Goal: Navigation & Orientation: Find specific page/section

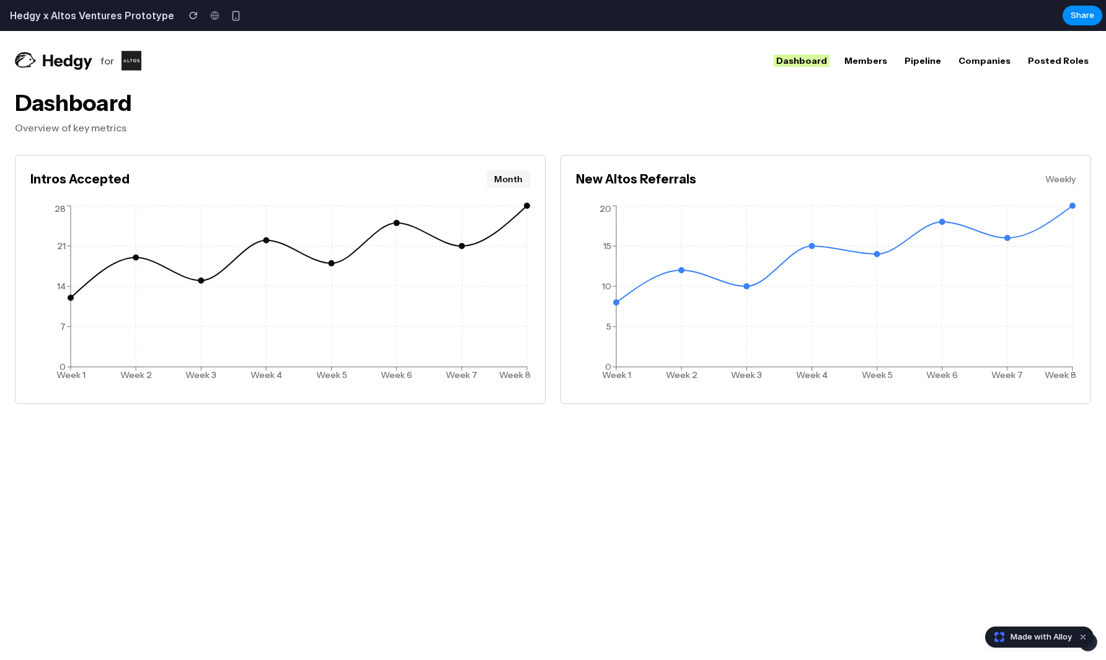
click at [927, 59] on link "Pipeline" at bounding box center [923, 61] width 42 height 12
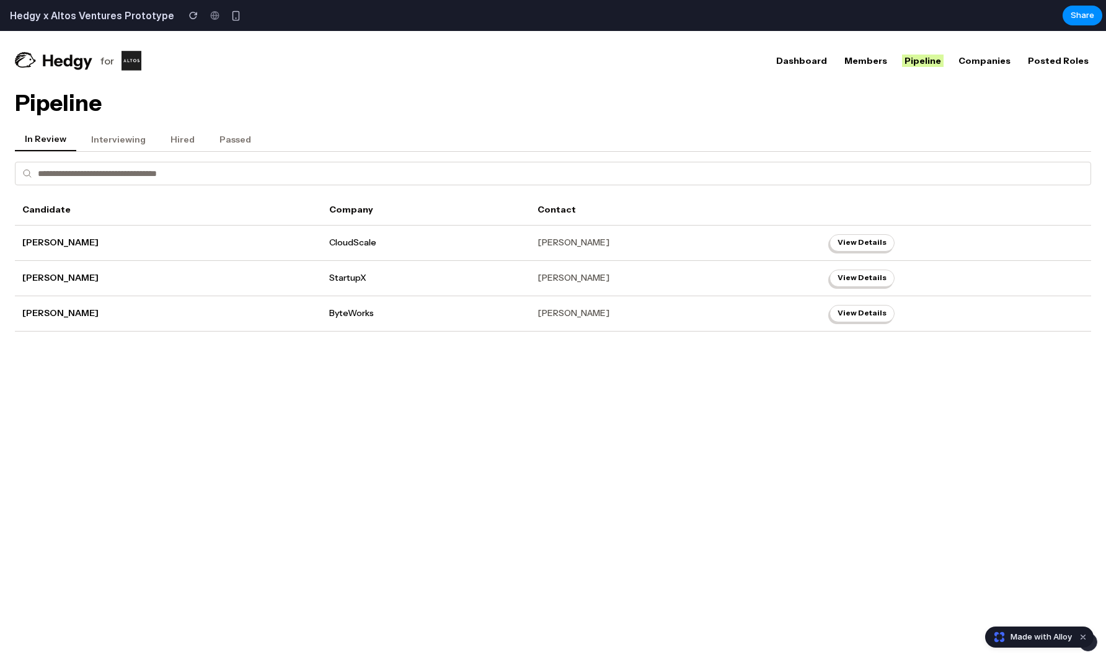
click at [879, 61] on link "Members" at bounding box center [866, 61] width 48 height 12
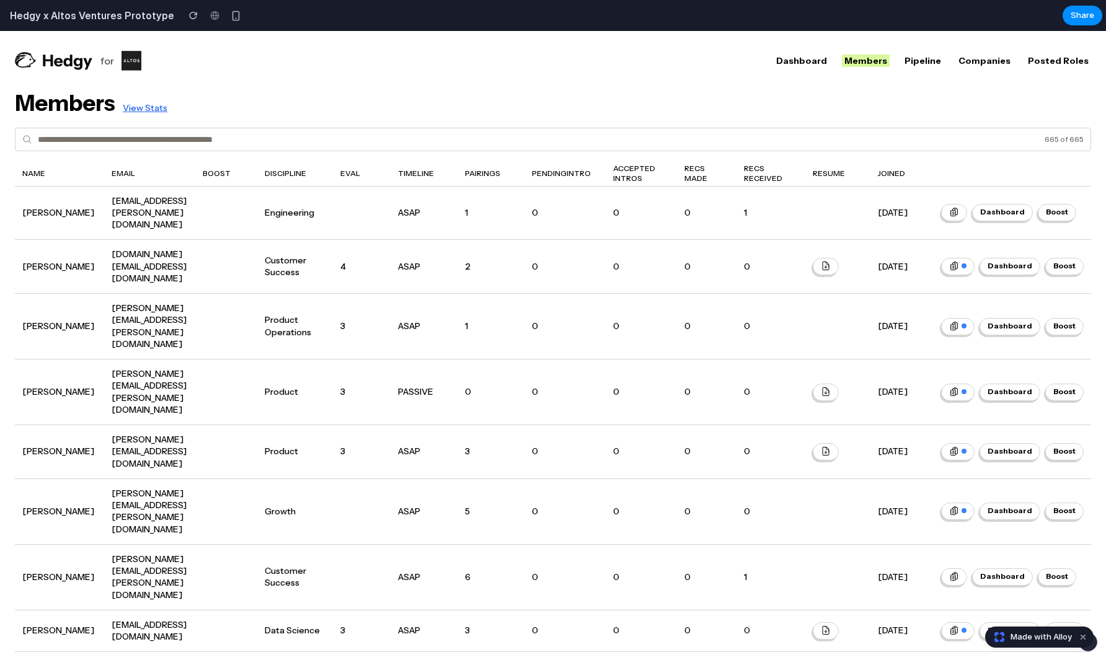
click at [980, 61] on link "Companies" at bounding box center [984, 61] width 57 height 12
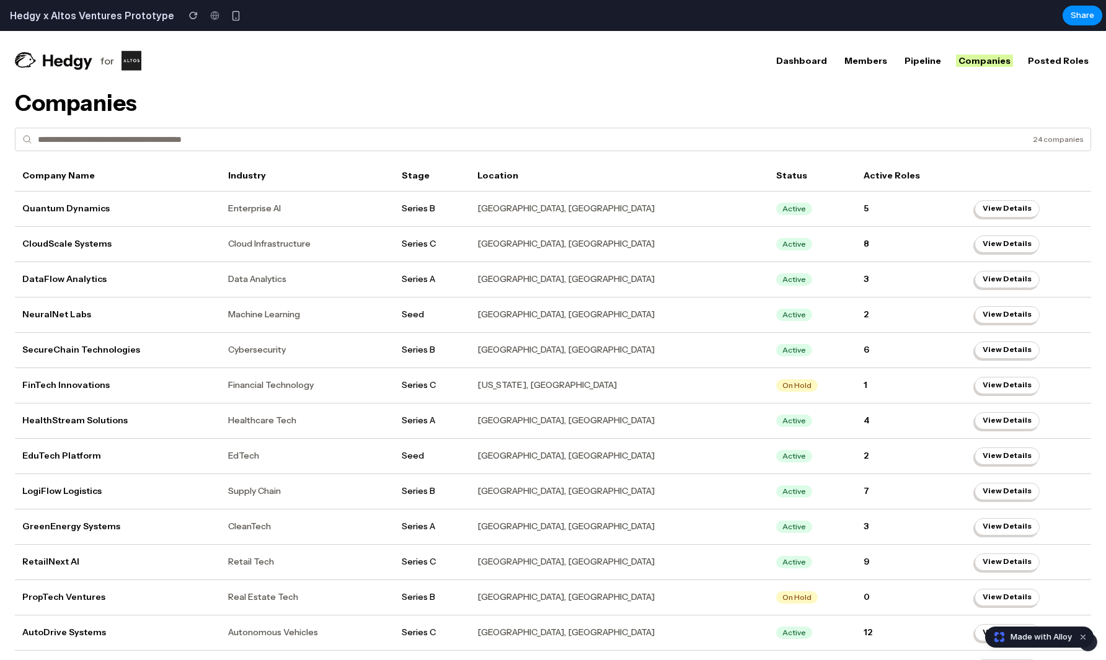
click at [1045, 57] on link "Posted Roles" at bounding box center [1059, 61] width 66 height 12
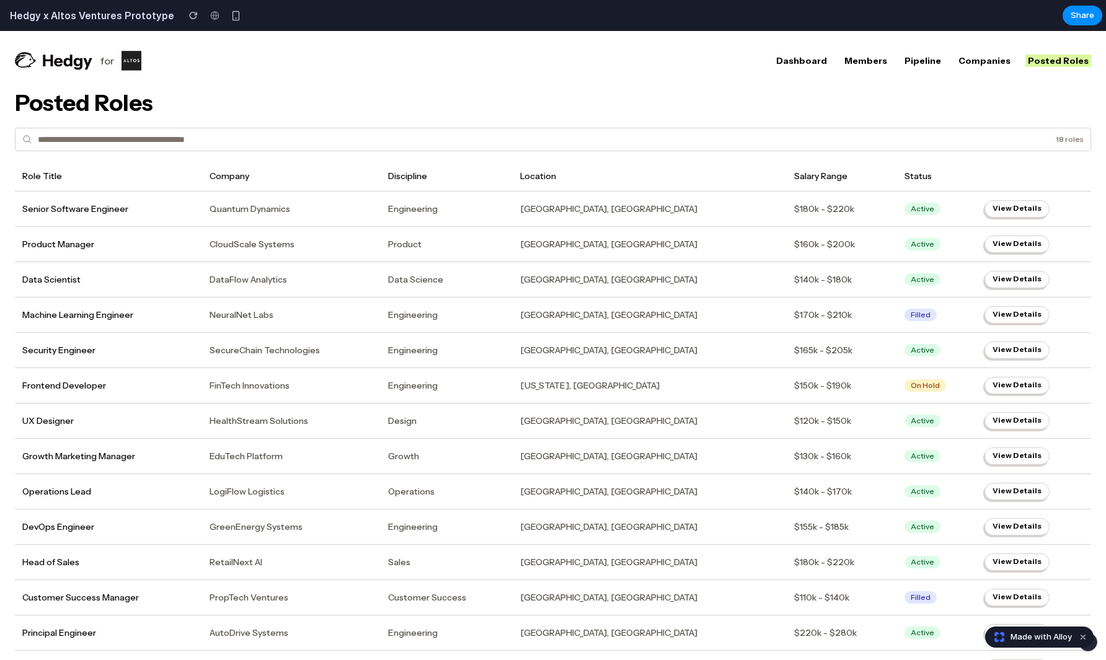
click at [807, 58] on link "Dashboard" at bounding box center [802, 61] width 56 height 12
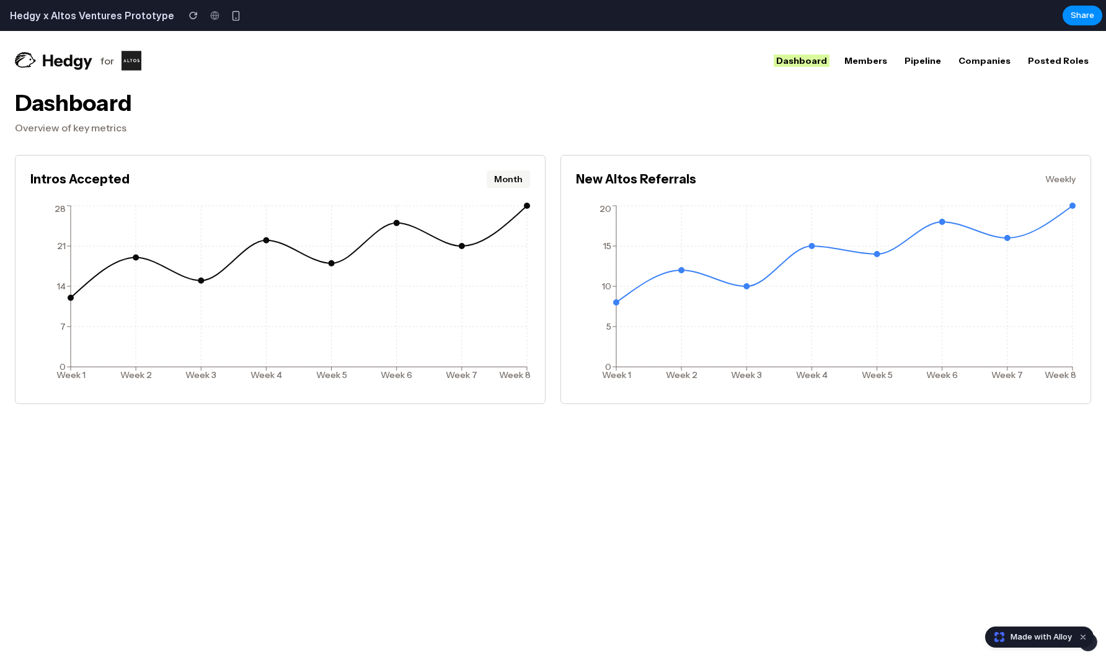
click at [864, 56] on link "Members" at bounding box center [866, 61] width 48 height 12
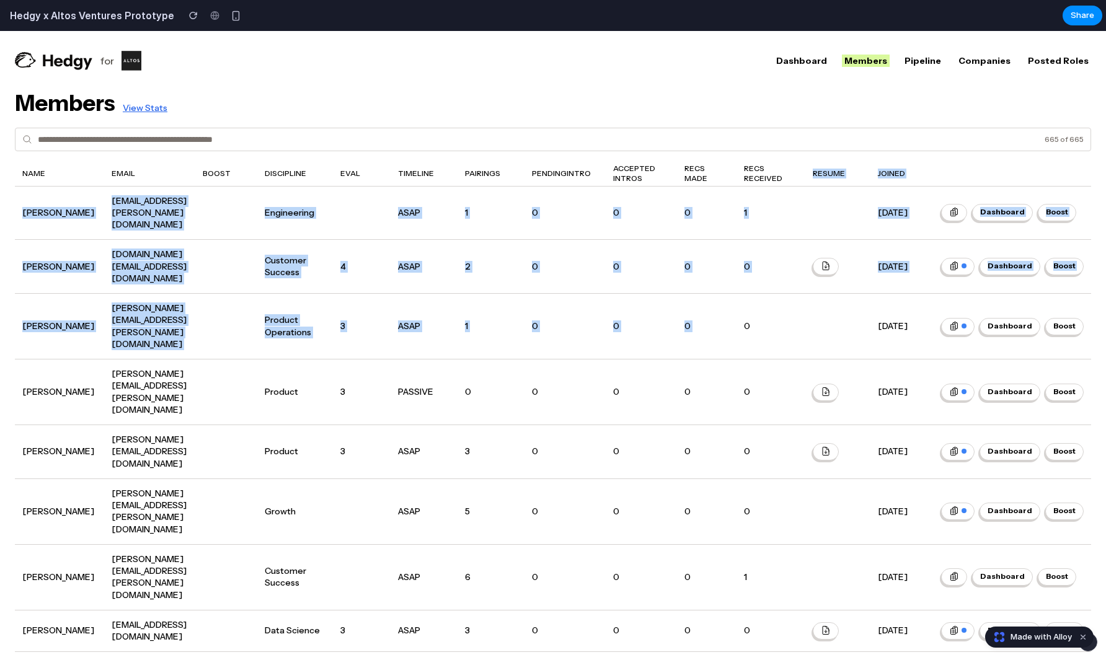
drag, startPoint x: 776, startPoint y: 252, endPoint x: 788, endPoint y: 184, distance: 69.8
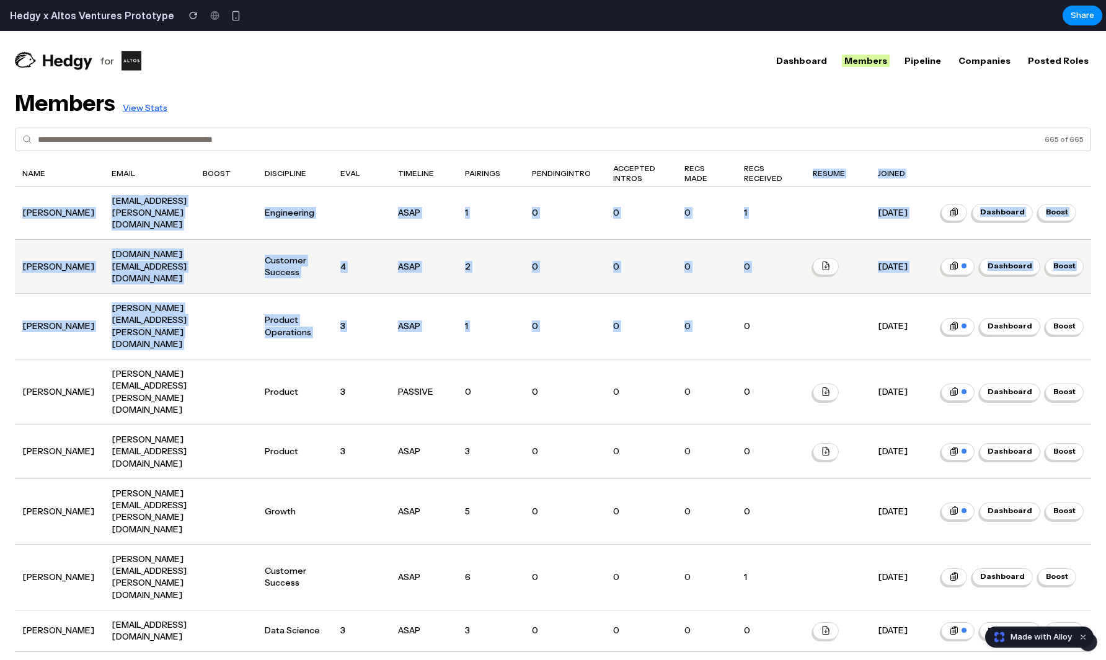
click at [789, 240] on td "0" at bounding box center [771, 267] width 69 height 54
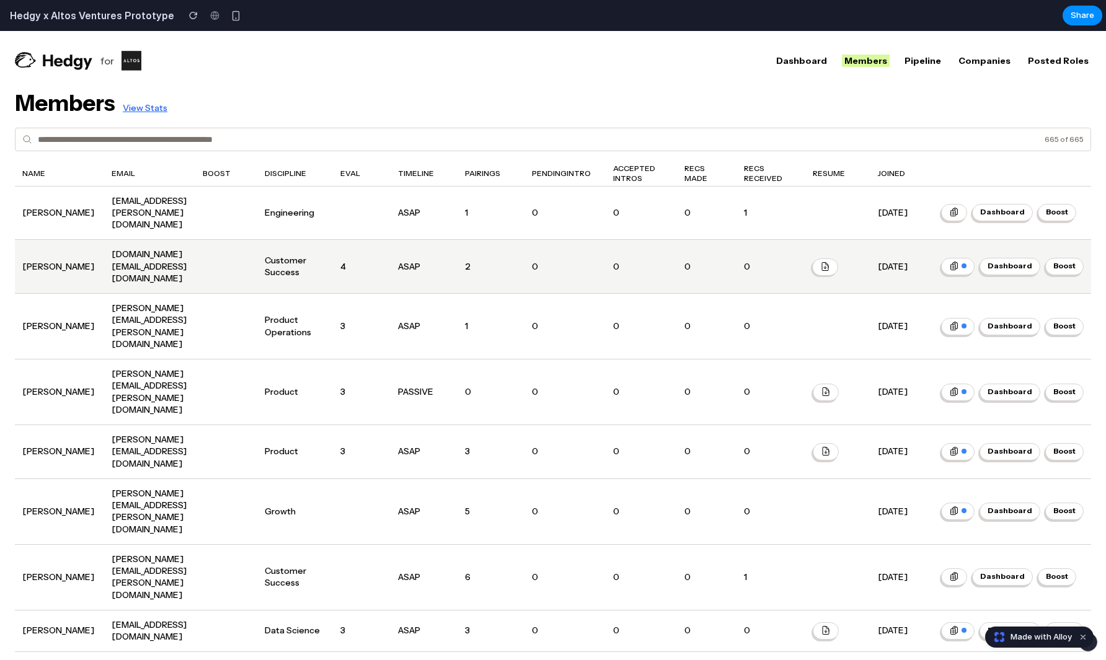
click at [828, 263] on icon at bounding box center [825, 267] width 6 height 8
click at [828, 262] on icon at bounding box center [825, 267] width 10 height 10
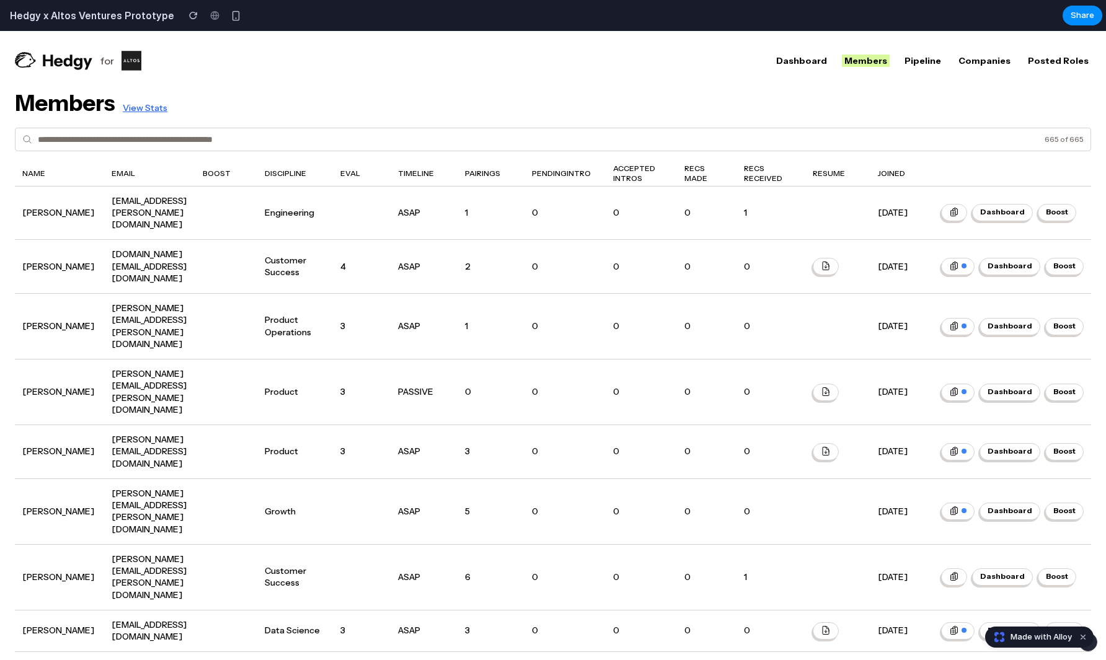
click at [830, 104] on div "Members View Stats" at bounding box center [553, 103] width 1076 height 25
click at [919, 66] on link "Pipeline" at bounding box center [923, 61] width 42 height 12
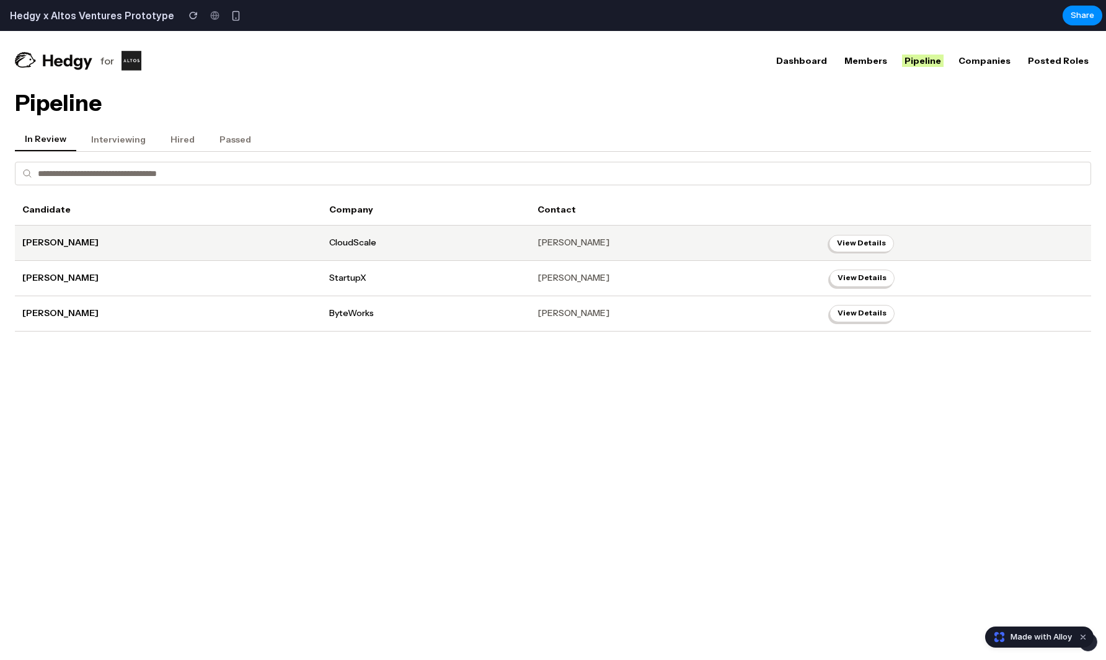
click at [840, 237] on button "View Details" at bounding box center [861, 243] width 65 height 17
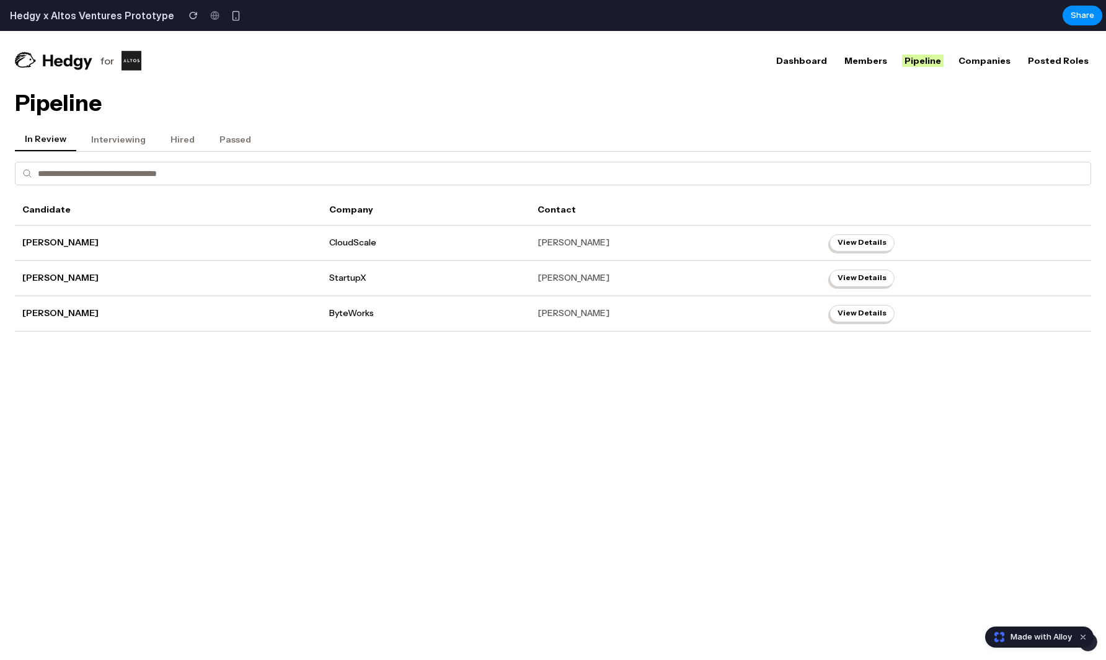
click at [1034, 68] on div "for Dashboard Members Pipeline Companies Posted Roles" at bounding box center [553, 61] width 1076 height 20
click at [1013, 64] on link "Companies" at bounding box center [984, 61] width 57 height 12
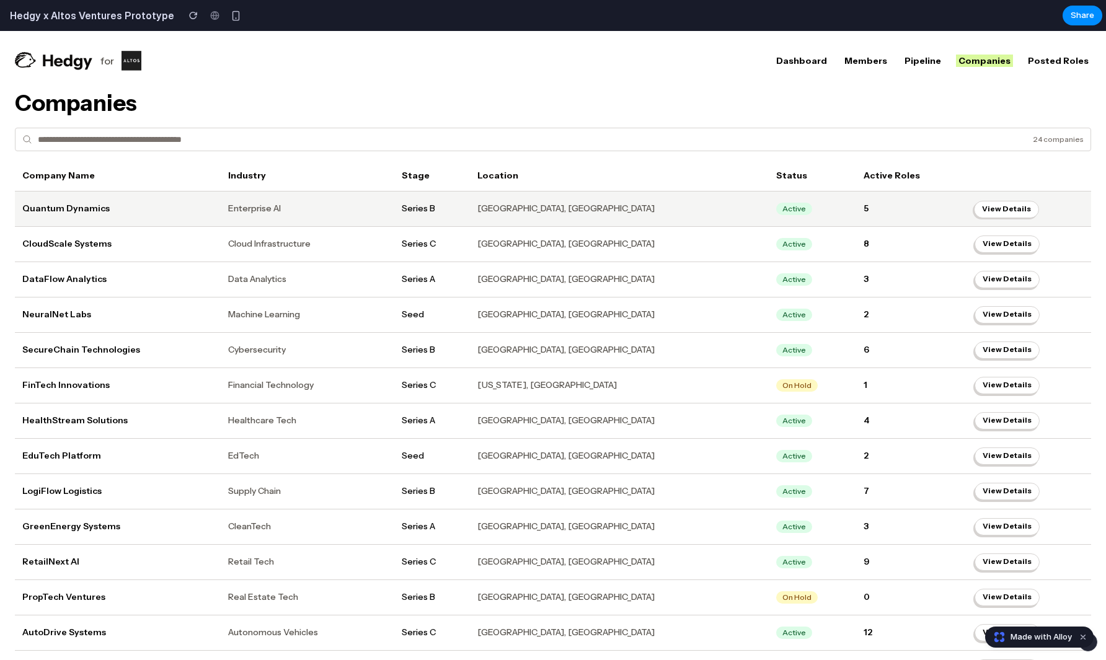
click at [980, 208] on button "View Details" at bounding box center [1006, 209] width 65 height 17
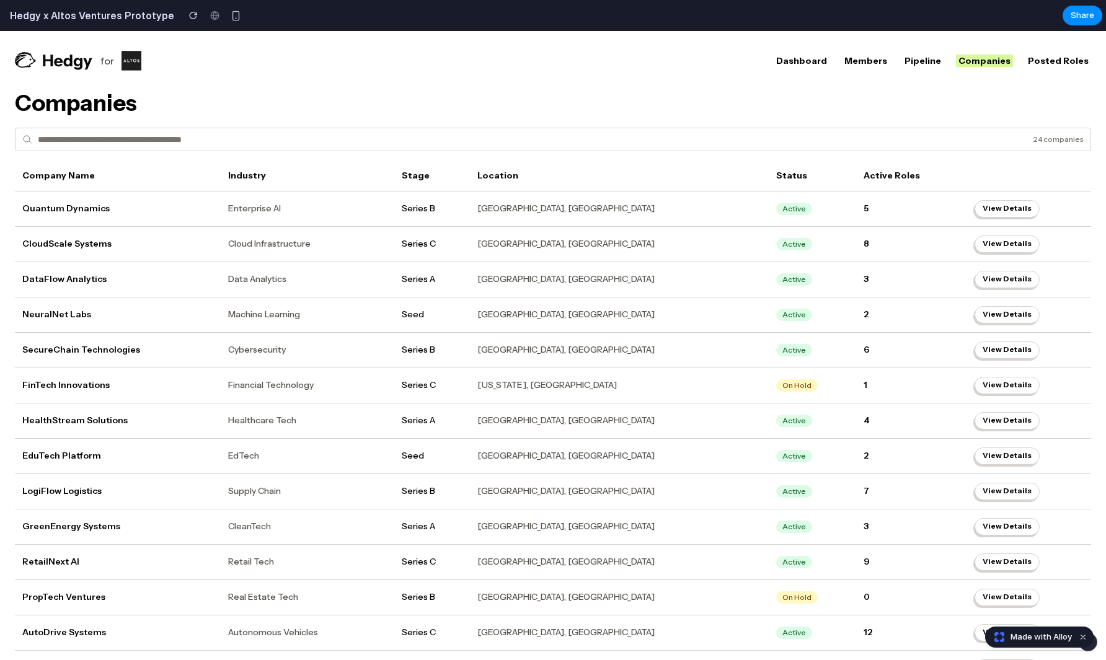
click at [1045, 68] on div "for Dashboard Members Pipeline Companies Posted Roles" at bounding box center [553, 61] width 1076 height 20
click at [1045, 62] on link "Posted Roles" at bounding box center [1059, 61] width 66 height 12
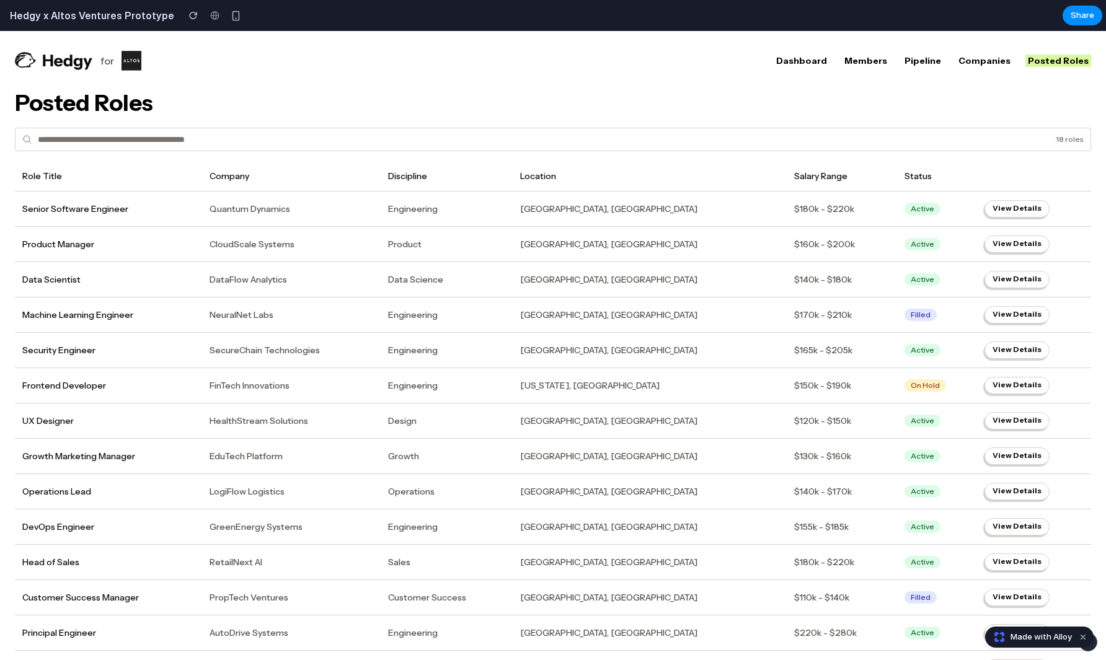
click at [1019, 105] on div "Posted Roles" at bounding box center [553, 103] width 1076 height 25
click at [1000, 203] on button "View Details" at bounding box center [1016, 209] width 65 height 17
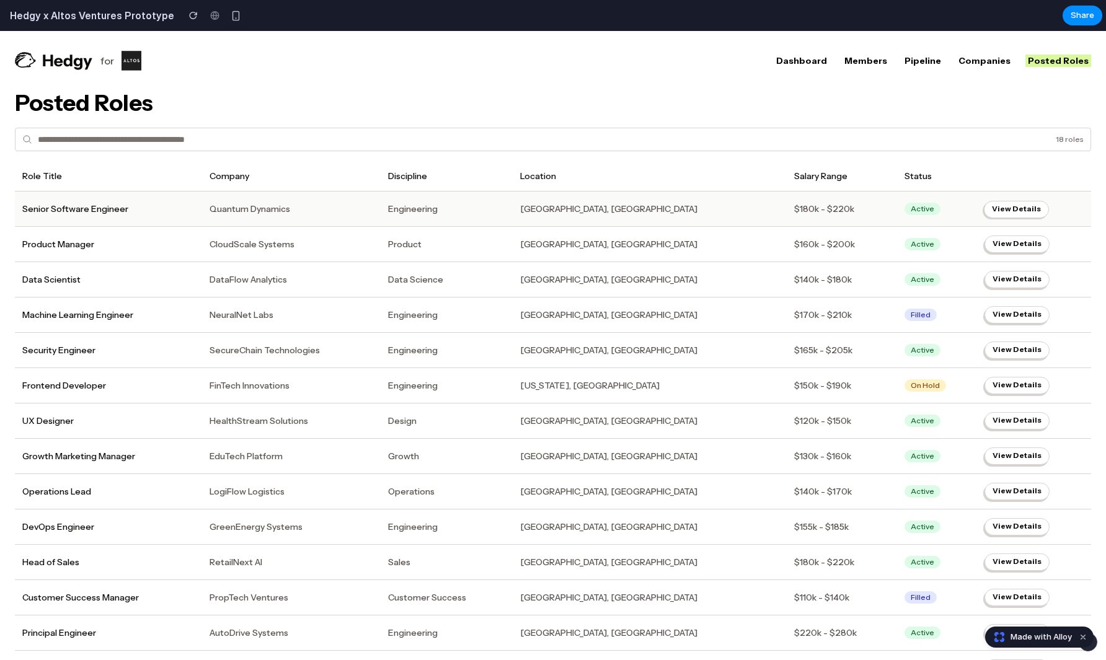
click at [1000, 203] on button "View Details" at bounding box center [1016, 209] width 65 height 17
click at [983, 59] on link "Companies" at bounding box center [984, 61] width 57 height 12
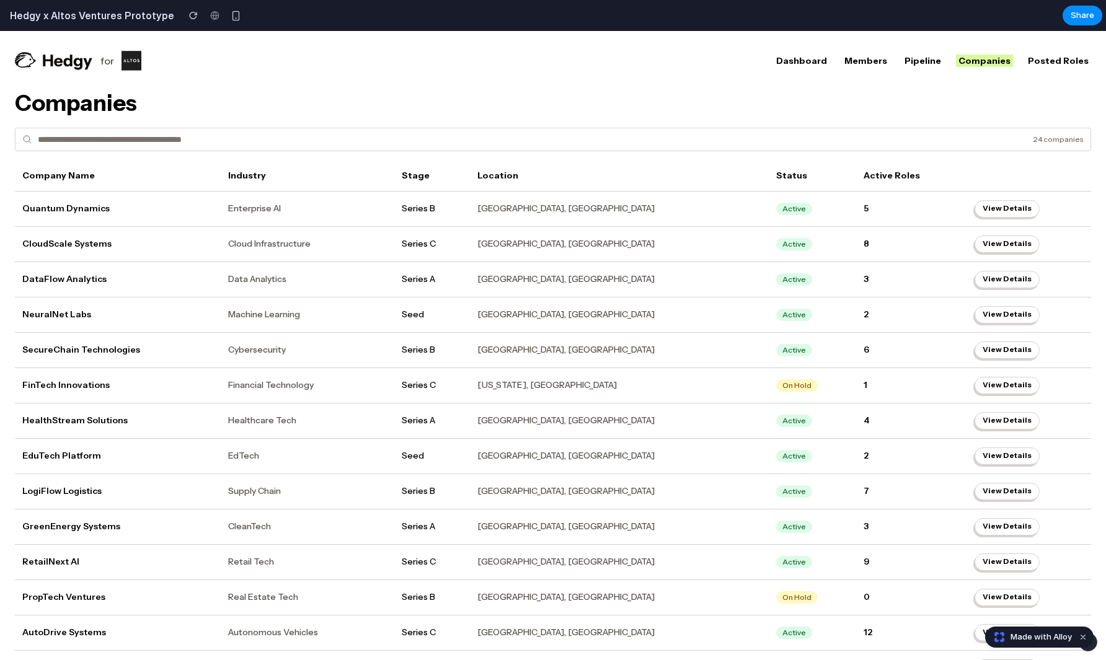
click at [941, 64] on link "Pipeline" at bounding box center [923, 61] width 42 height 12
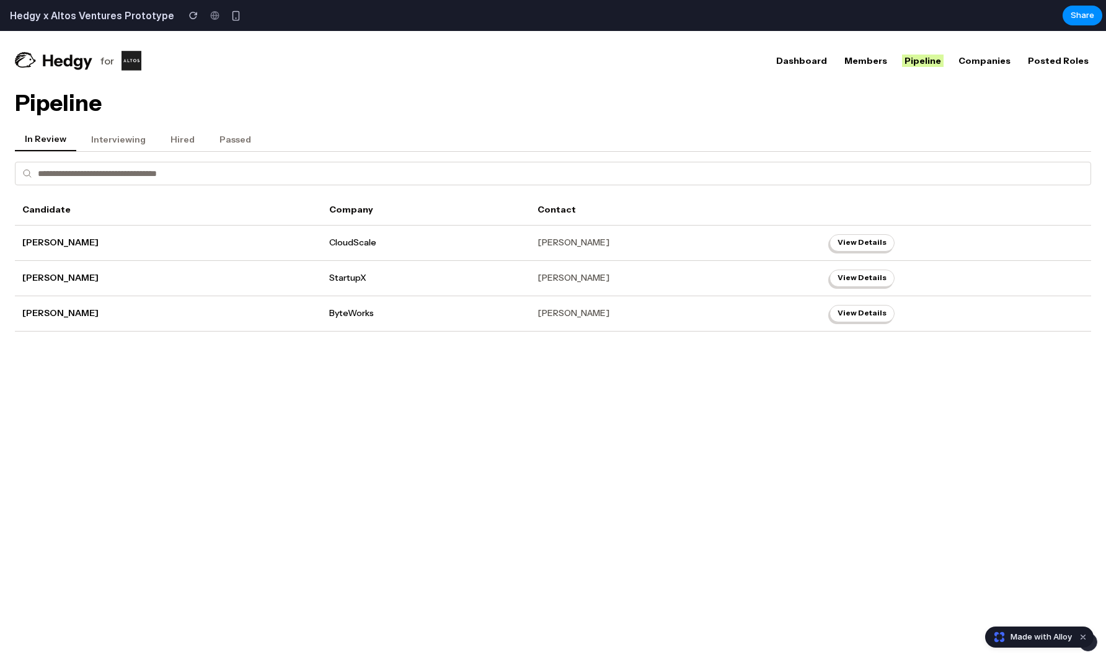
click at [890, 63] on link "Members" at bounding box center [866, 61] width 48 height 12
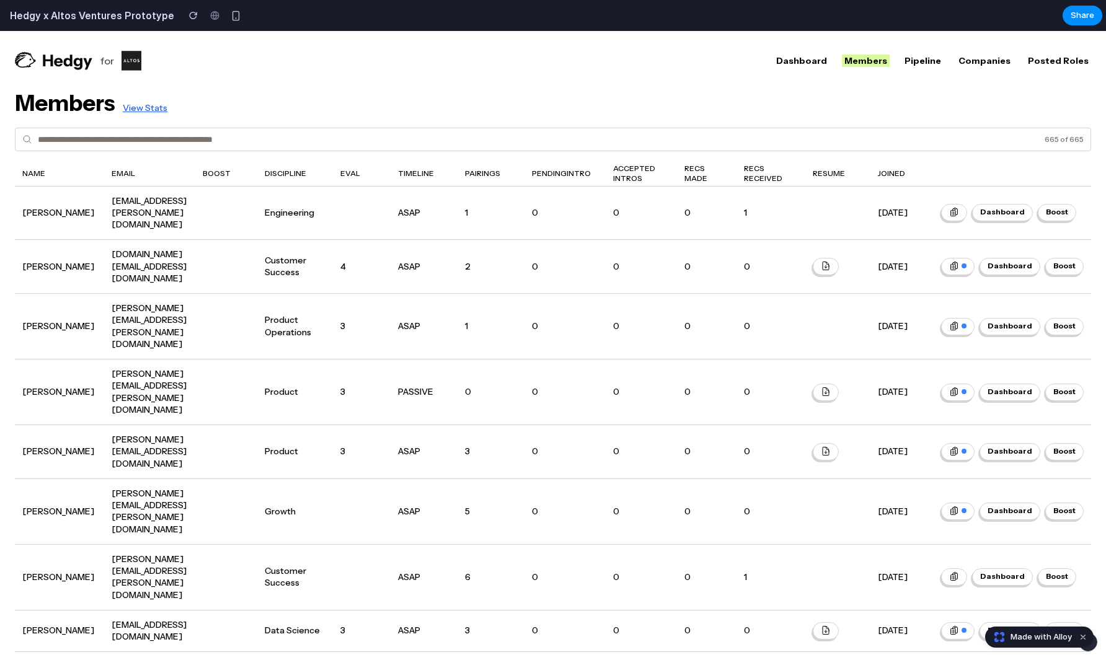
click at [830, 64] on link "Dashboard" at bounding box center [802, 61] width 56 height 12
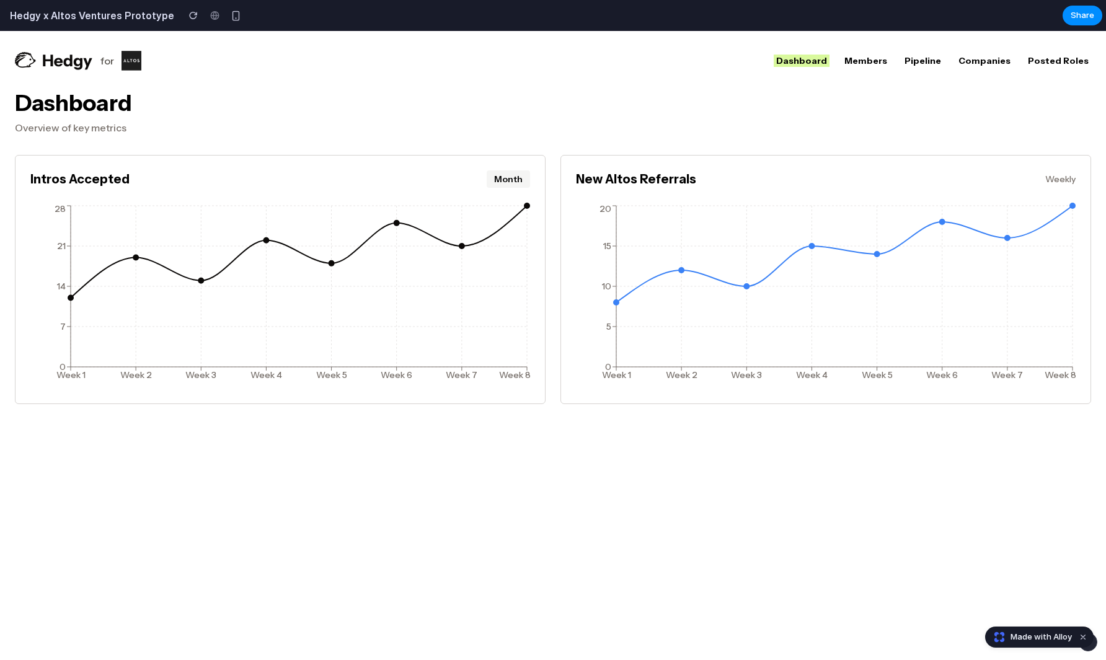
click at [884, 64] on link "Members" at bounding box center [866, 61] width 48 height 12
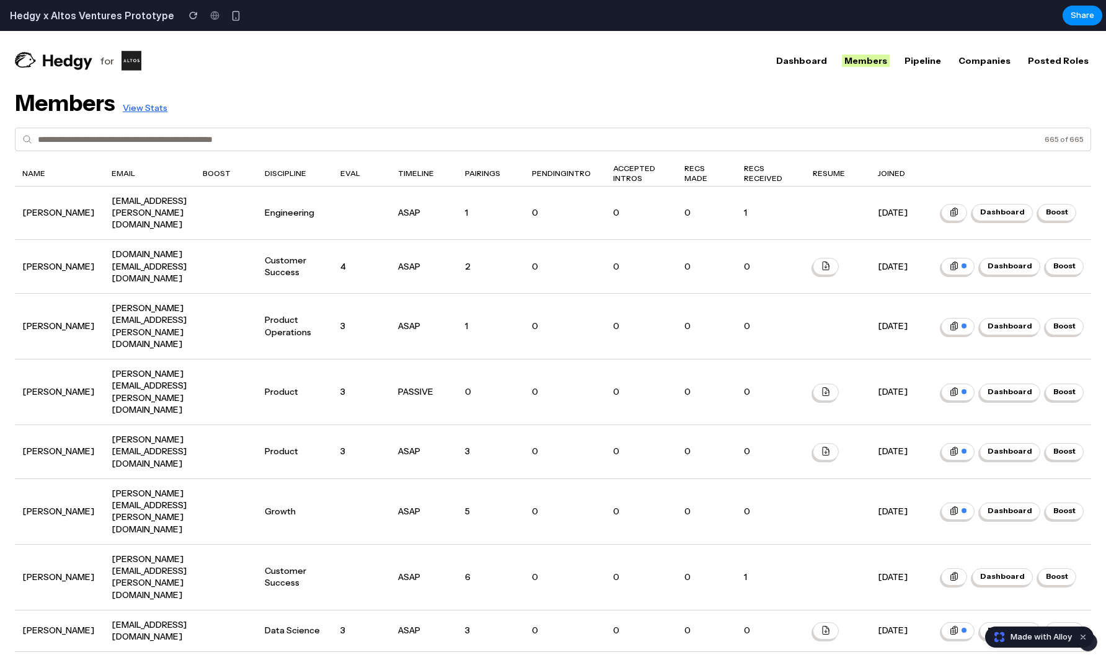
click at [939, 62] on link "Pipeline" at bounding box center [923, 61] width 42 height 12
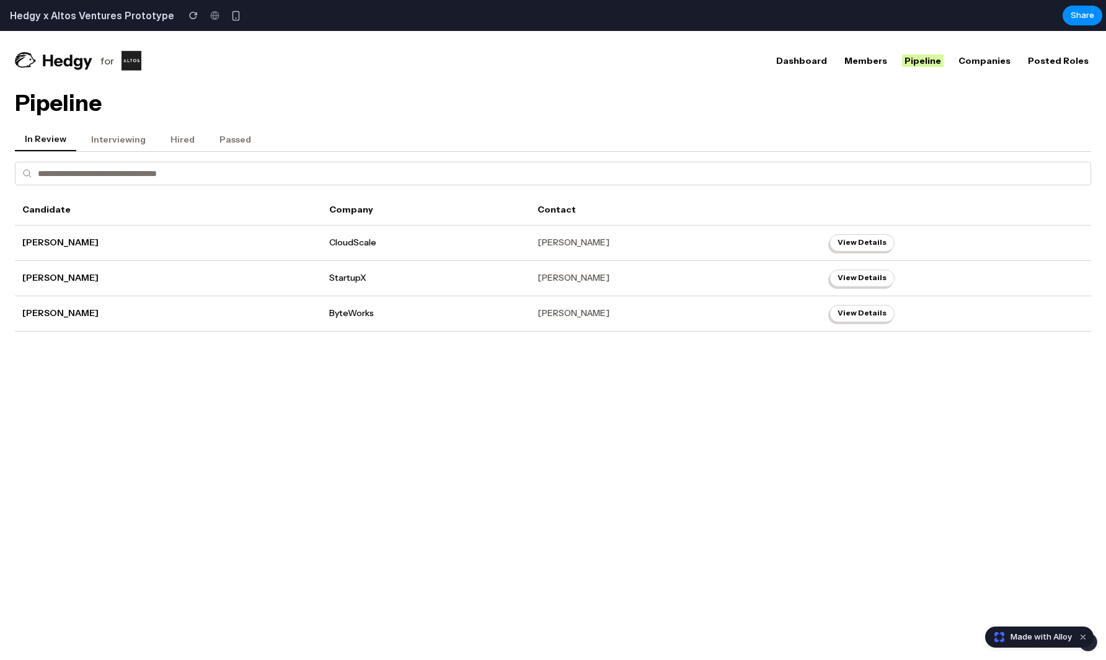
click at [86, 141] on button "Interviewing" at bounding box center [118, 140] width 74 height 24
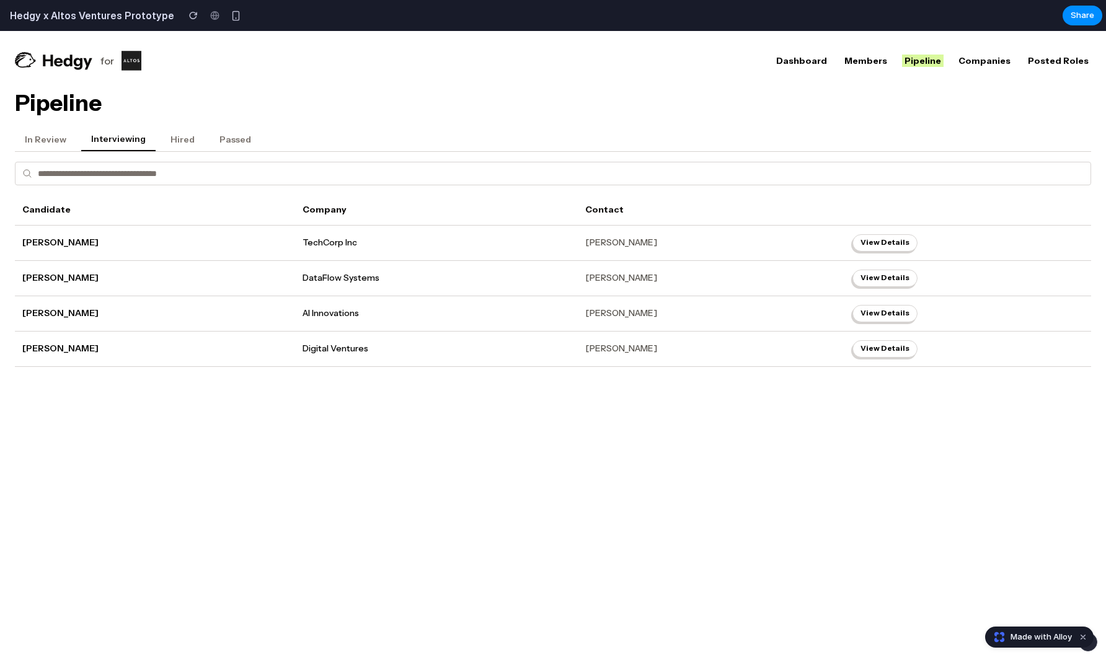
click at [185, 135] on button "Hired" at bounding box center [183, 140] width 44 height 24
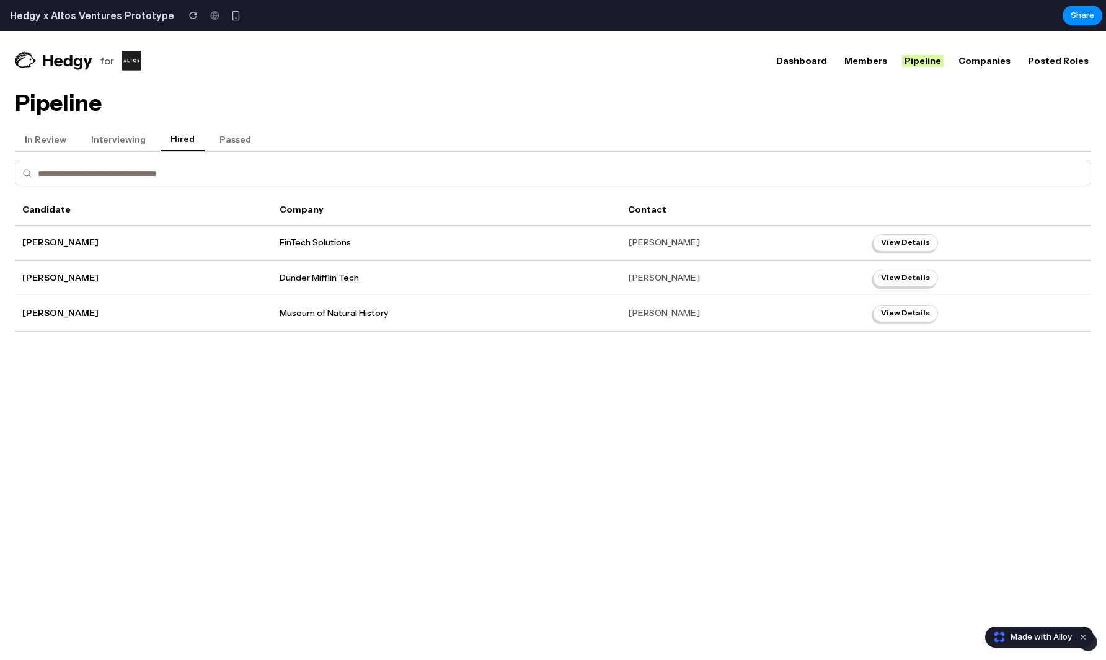
click at [215, 134] on button "Passed" at bounding box center [235, 140] width 51 height 24
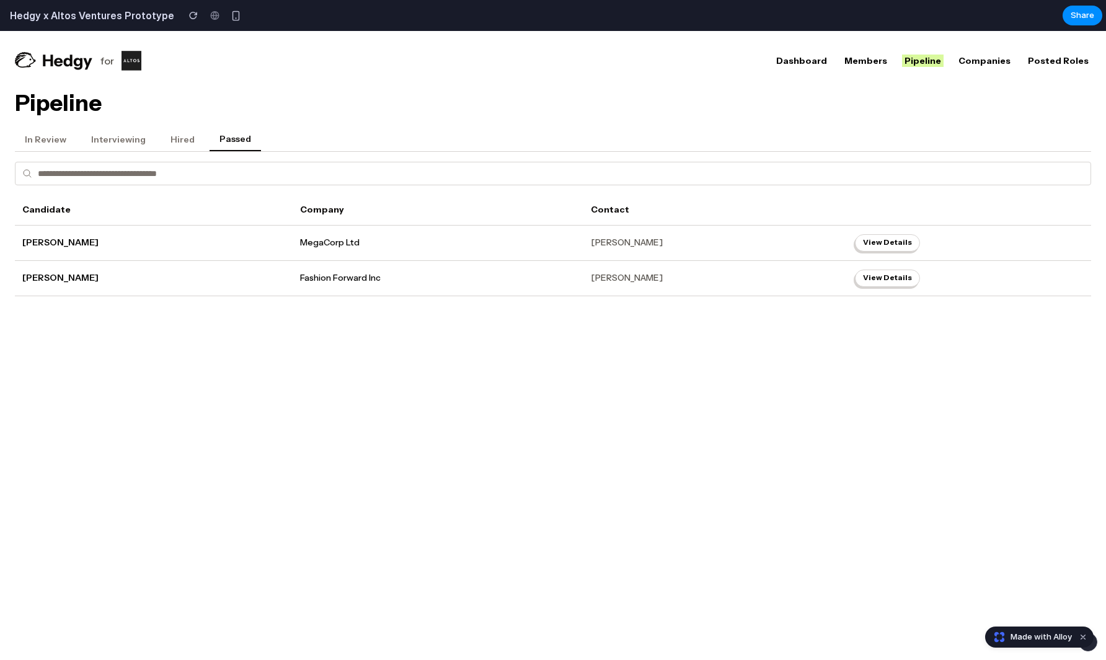
click at [189, 145] on button "Hired" at bounding box center [183, 140] width 44 height 24
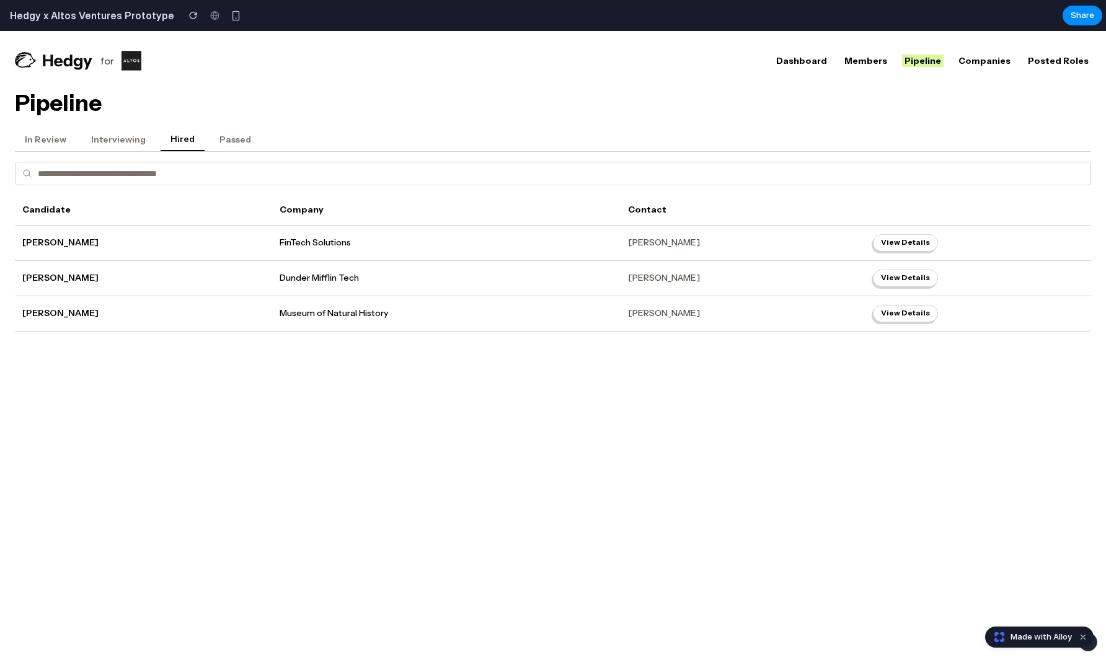
click at [126, 139] on button "Interviewing" at bounding box center [118, 140] width 74 height 24
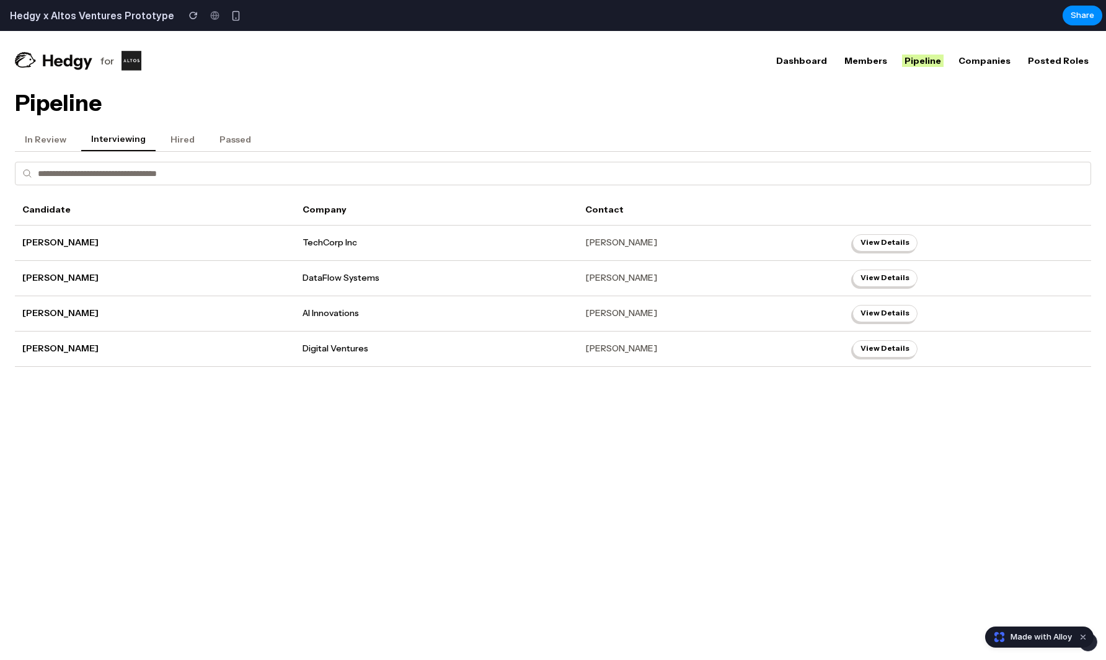
click at [43, 141] on button "In Review" at bounding box center [45, 140] width 61 height 24
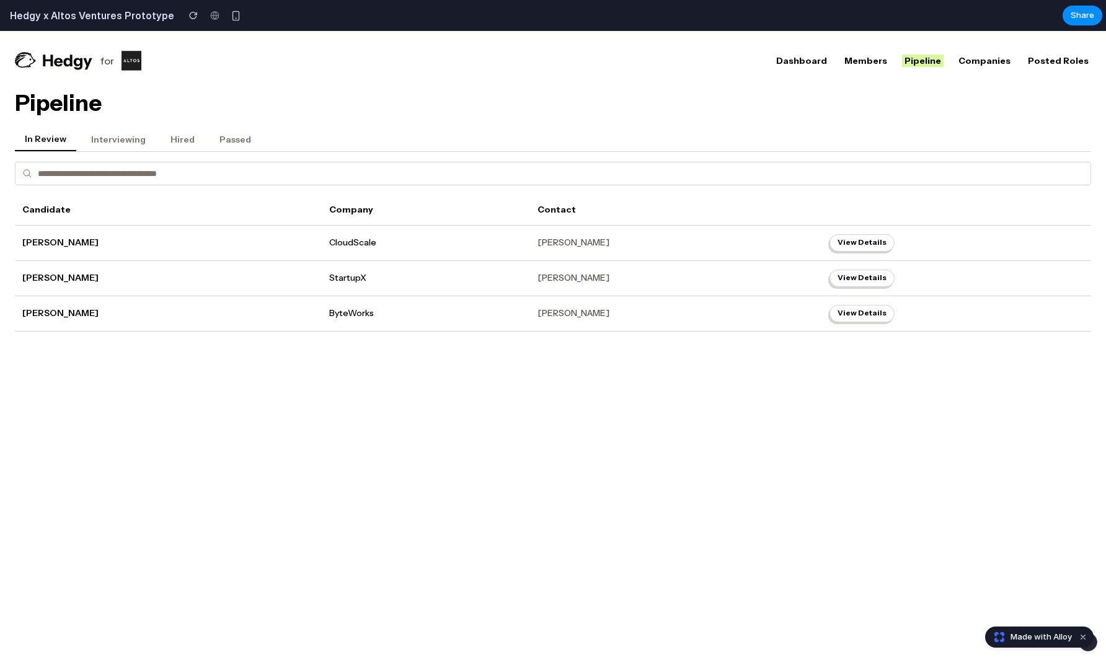
click at [100, 141] on button "Interviewing" at bounding box center [118, 140] width 74 height 24
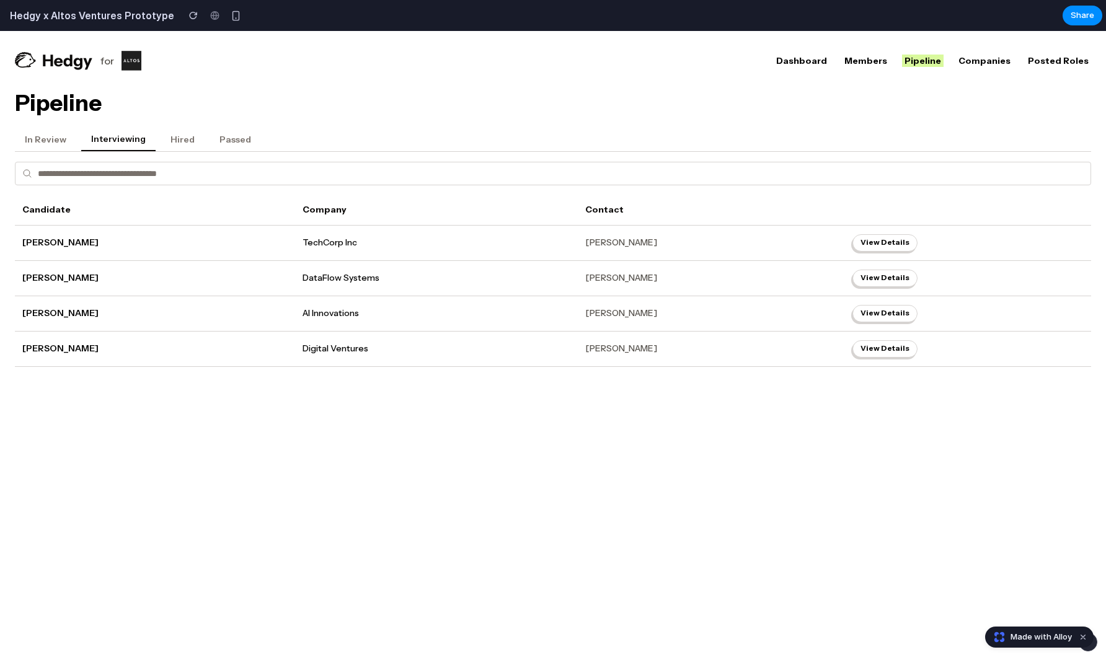
click at [174, 135] on button "Hired" at bounding box center [183, 140] width 44 height 24
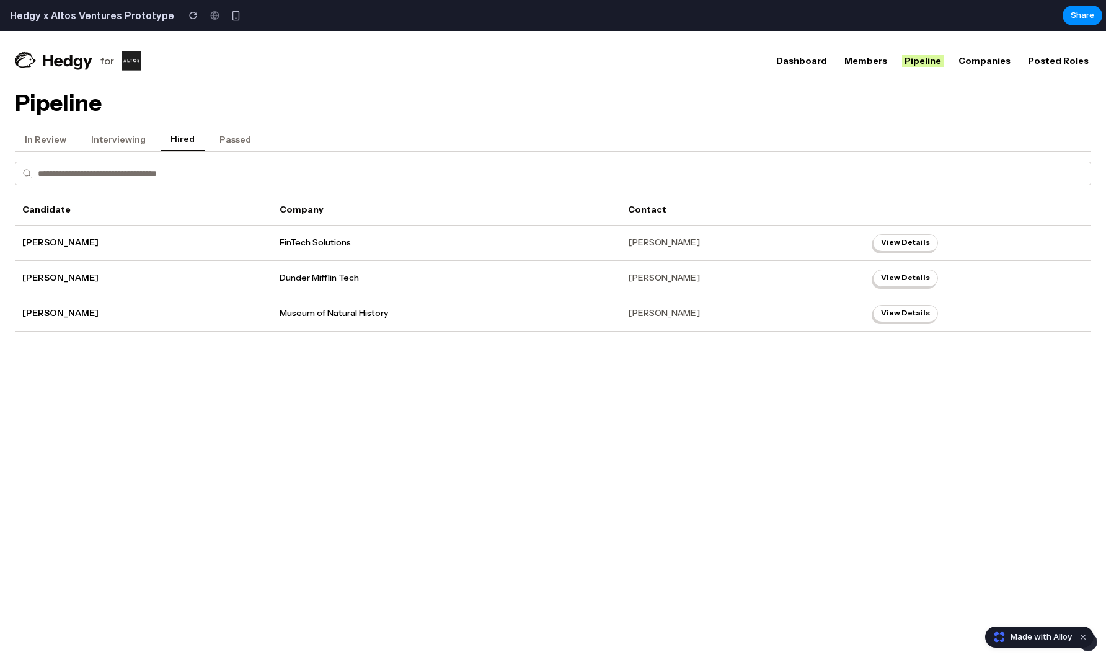
click at [241, 138] on button "Passed" at bounding box center [235, 140] width 51 height 24
